Goal: Use online tool/utility: Utilize a website feature to perform a specific function

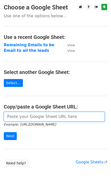
click at [25, 116] on input "url" at bounding box center [54, 117] width 101 height 10
paste input "[URL][DOMAIN_NAME]"
type input "[URL][DOMAIN_NAME]"
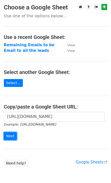
scroll to position [0, 0]
click at [10, 136] on input "Next" at bounding box center [10, 136] width 13 height 8
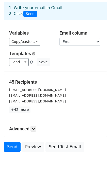
scroll to position [35, 0]
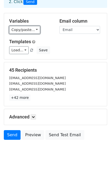
click at [33, 30] on link "Copy/paste..." at bounding box center [24, 30] width 31 height 8
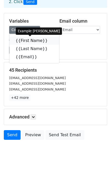
click at [24, 40] on link "{{First Name}}" at bounding box center [34, 41] width 50 height 8
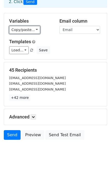
click at [35, 28] on link "Copy/paste..." at bounding box center [24, 30] width 31 height 8
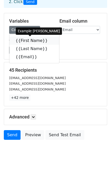
click at [28, 39] on link "{{First Name}}" at bounding box center [34, 41] width 50 height 8
